Goal: Communication & Community: Answer question/provide support

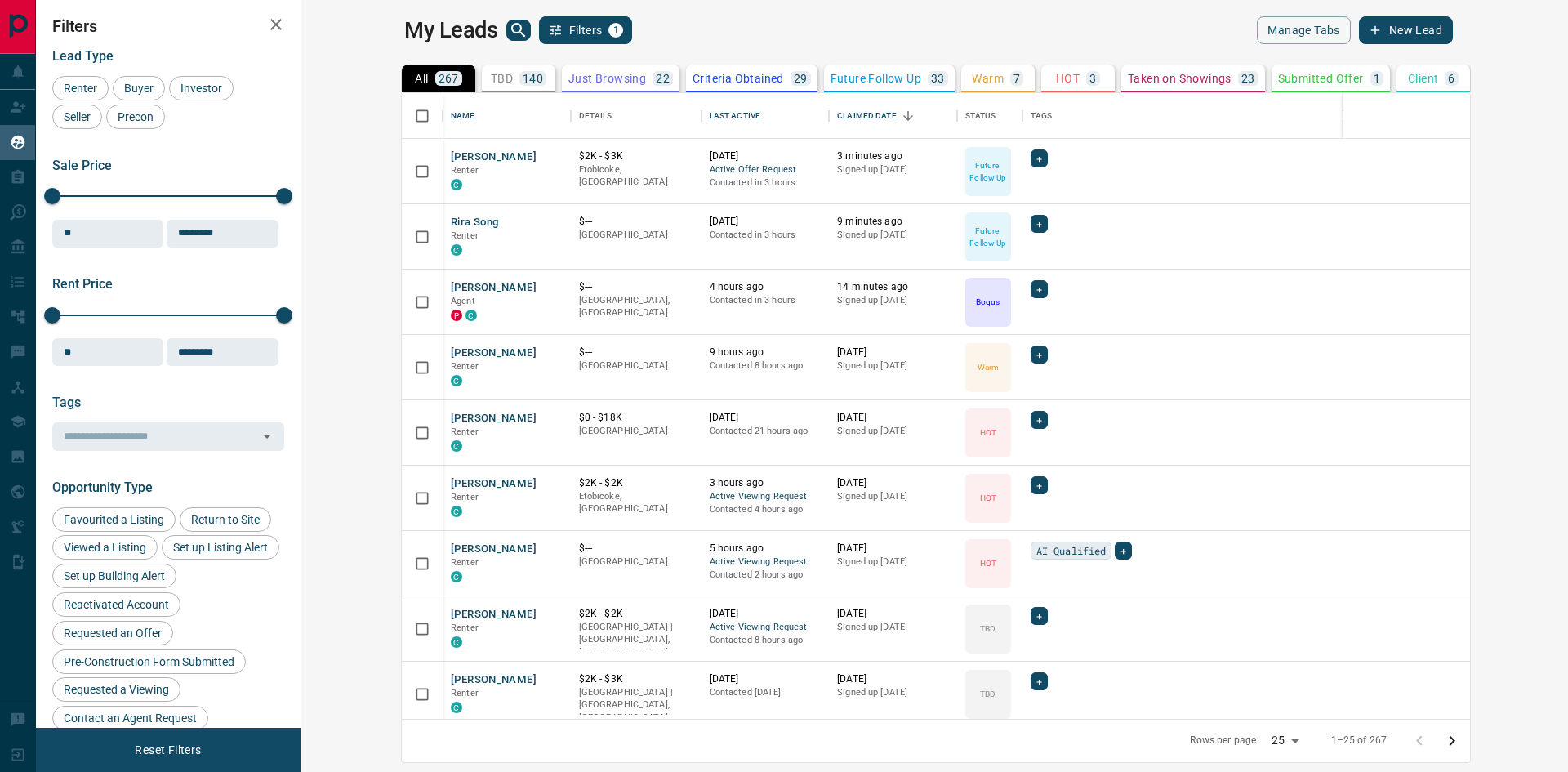
scroll to position [613, 1248]
click at [451, 226] on button "Rira Song" at bounding box center [474, 223] width 47 height 16
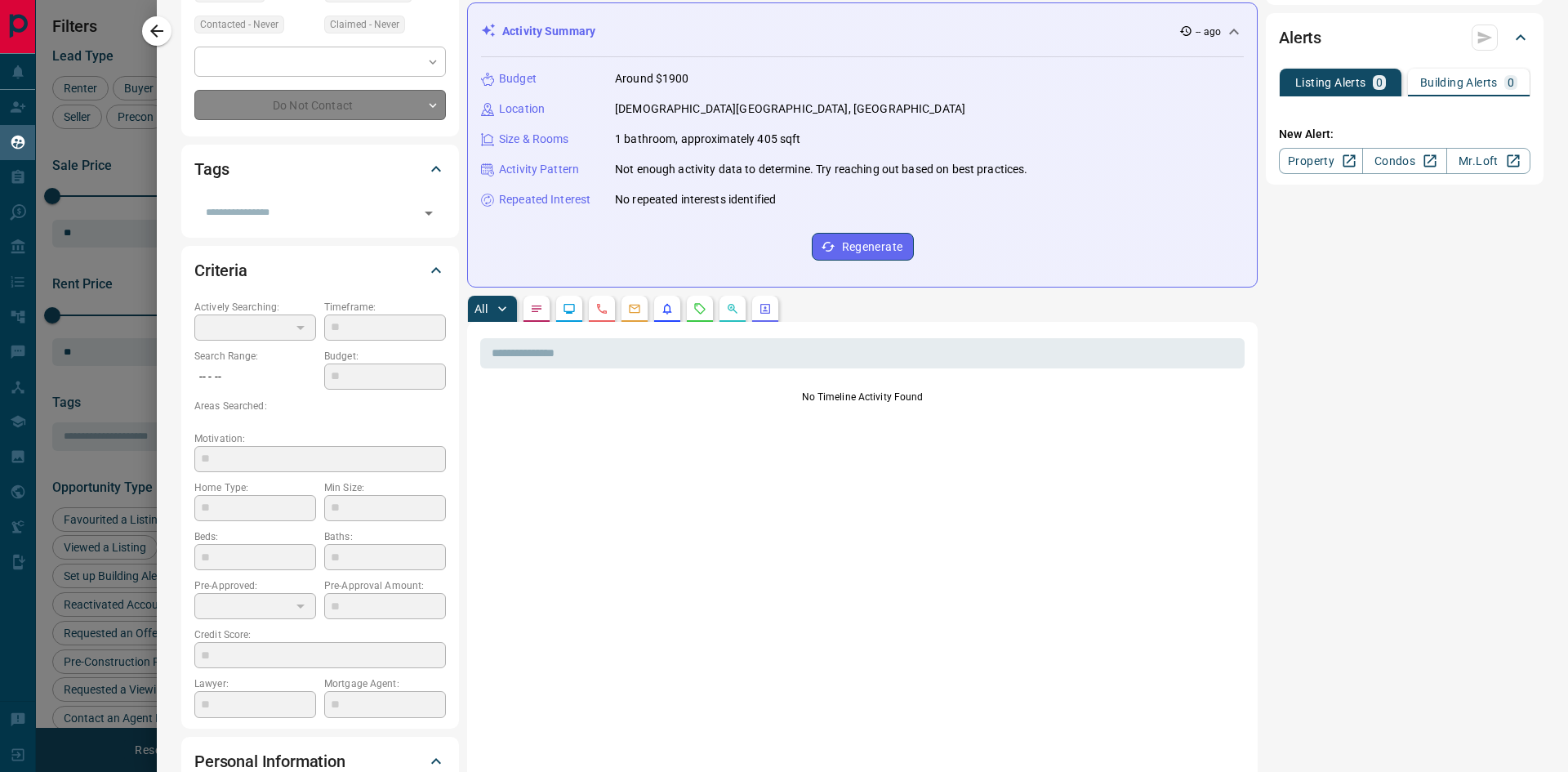
scroll to position [245, 0]
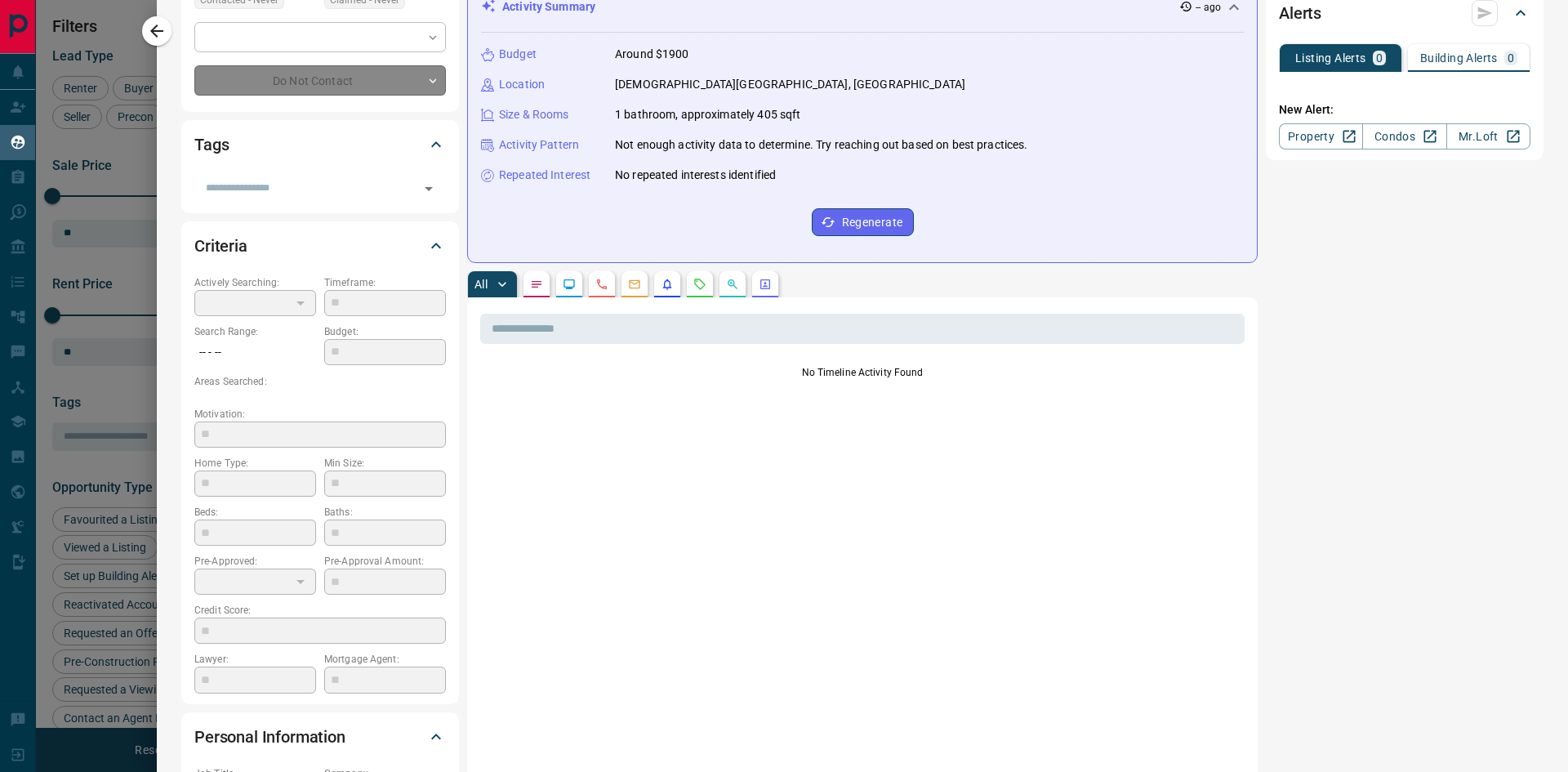
type input "**"
type input "**********"
type input "*"
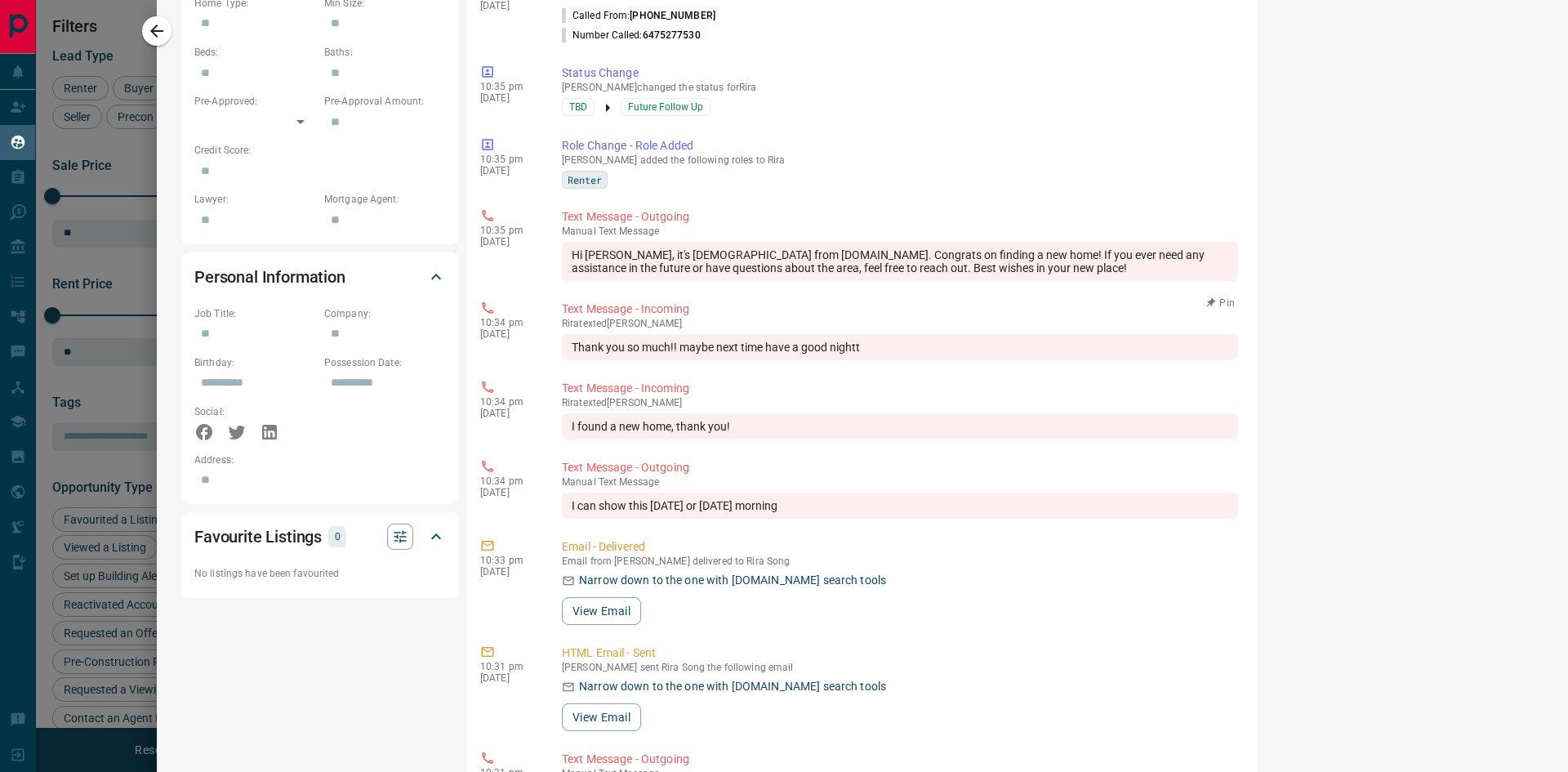
scroll to position [735, 0]
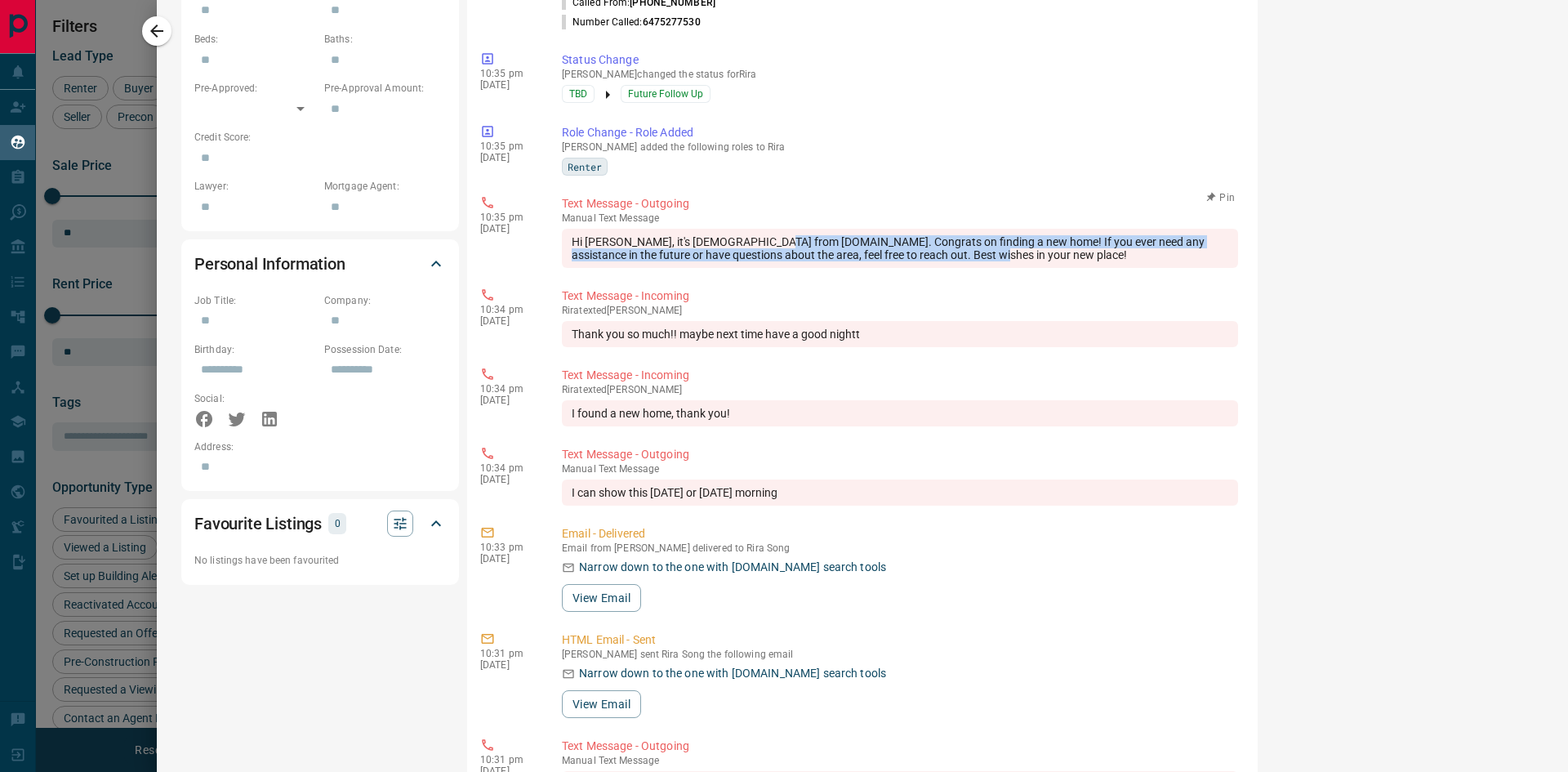
drag, startPoint x: 775, startPoint y: 240, endPoint x: 1008, endPoint y: 256, distance: 233.5
click at [1008, 256] on div "Hi [PERSON_NAME], it's [DEMOGRAPHIC_DATA] from [DOMAIN_NAME]. Congrats on findi…" at bounding box center [900, 248] width 676 height 39
copy div "Congrats on finding a new home! If you ever need any assistance in the future o…"
click at [519, 191] on div "10:35 pm [DATE] Text Message - Outgoing manual Text Message Hi [PERSON_NAME], i…" at bounding box center [862, 231] width 764 height 83
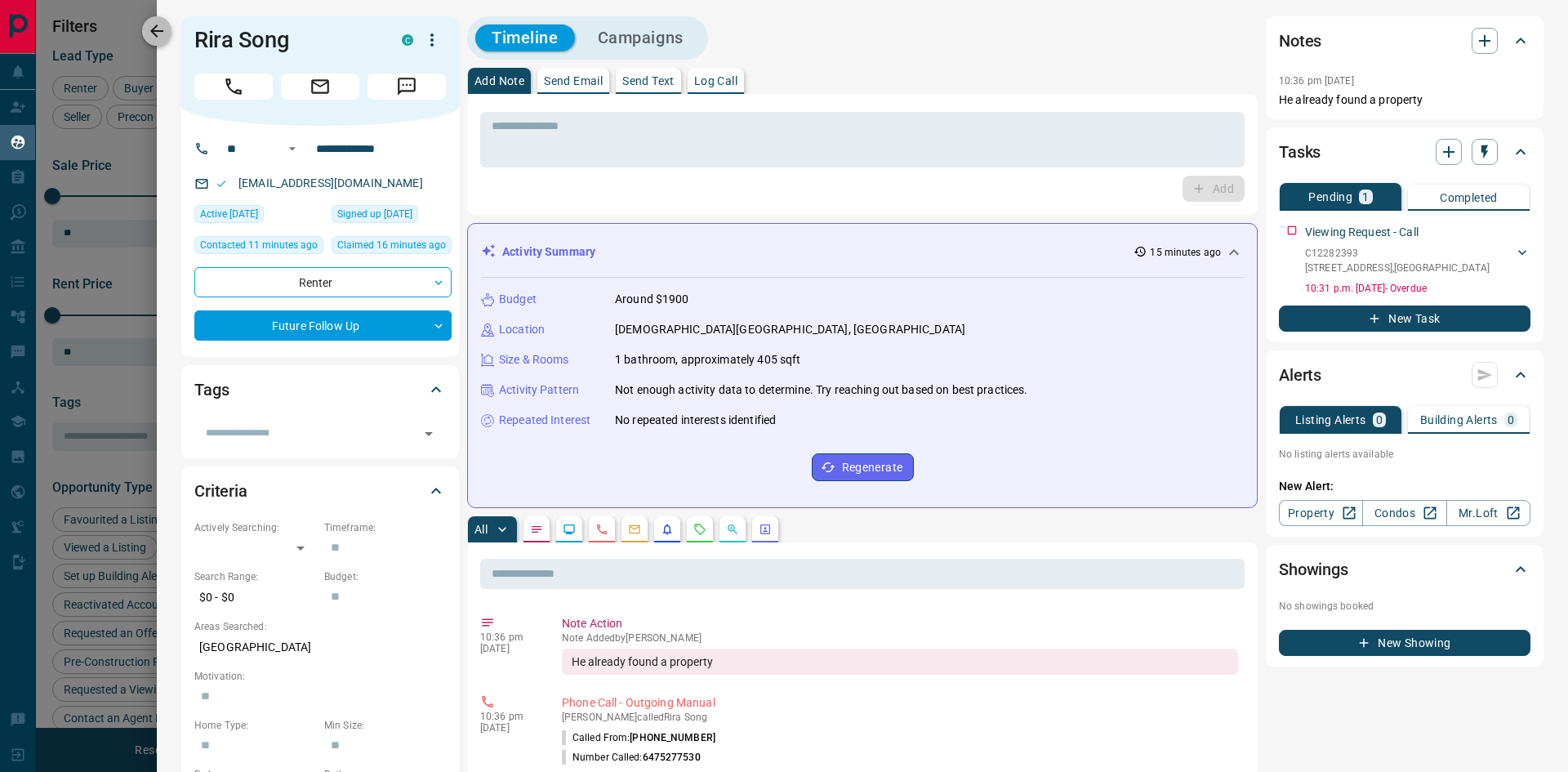
click at [160, 38] on icon "button" at bounding box center [156, 31] width 20 height 20
